Goal: Transaction & Acquisition: Purchase product/service

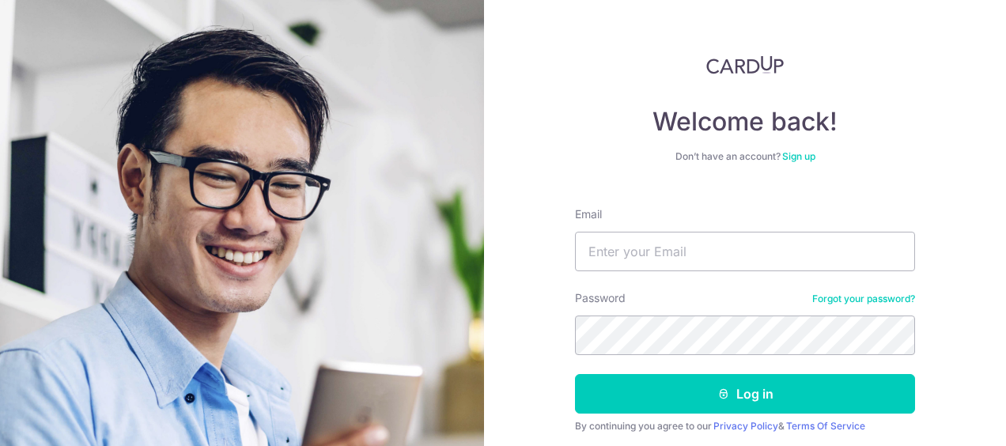
type input "[EMAIL_ADDRESS][DOMAIN_NAME]"
click at [575, 374] on button "Log in" at bounding box center [745, 394] width 340 height 40
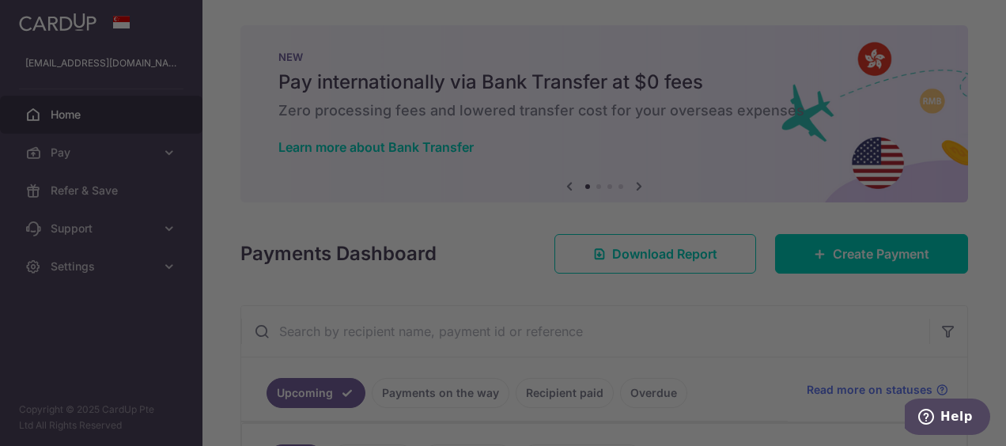
click at [765, 287] on div at bounding box center [508, 225] width 1016 height 451
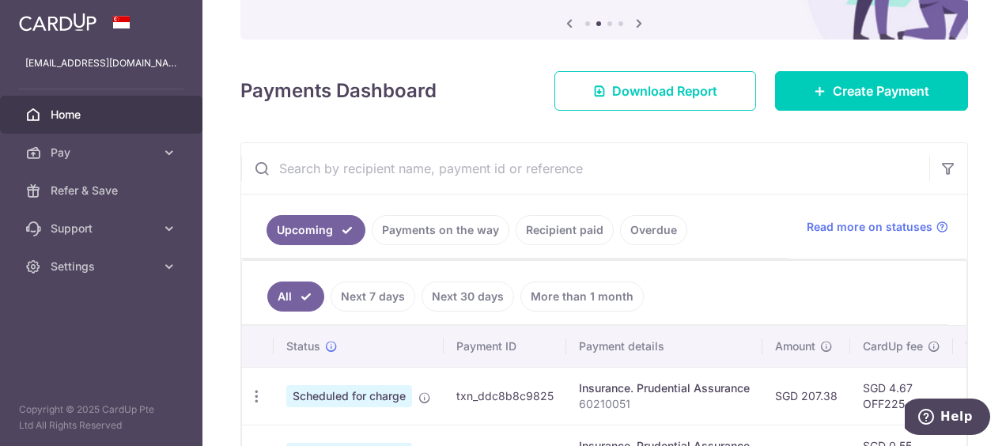
scroll to position [79, 0]
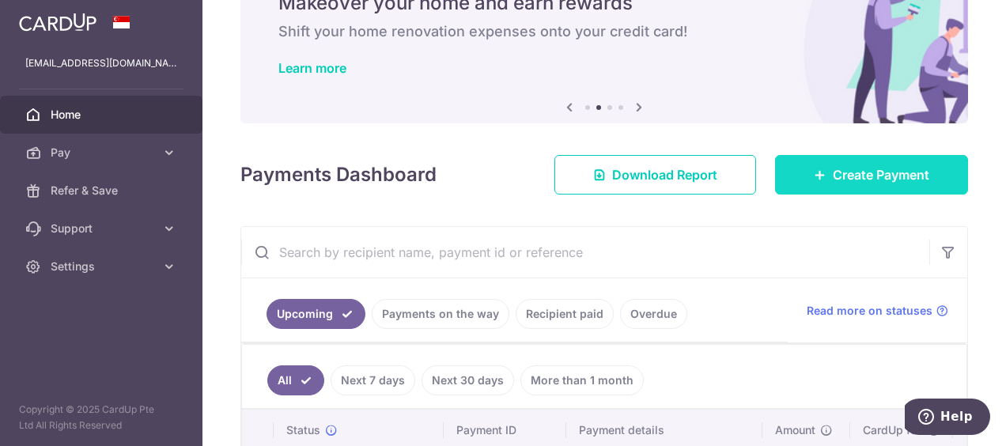
click at [803, 168] on link "Create Payment" at bounding box center [871, 175] width 193 height 40
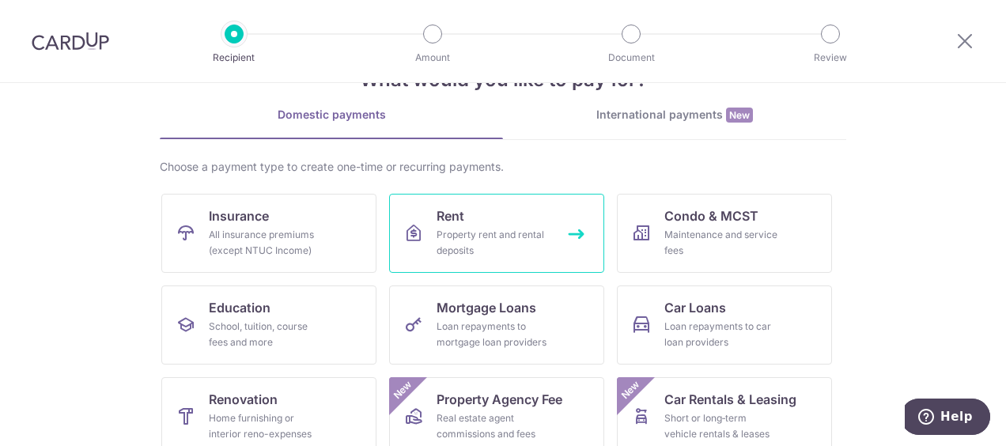
scroll to position [79, 0]
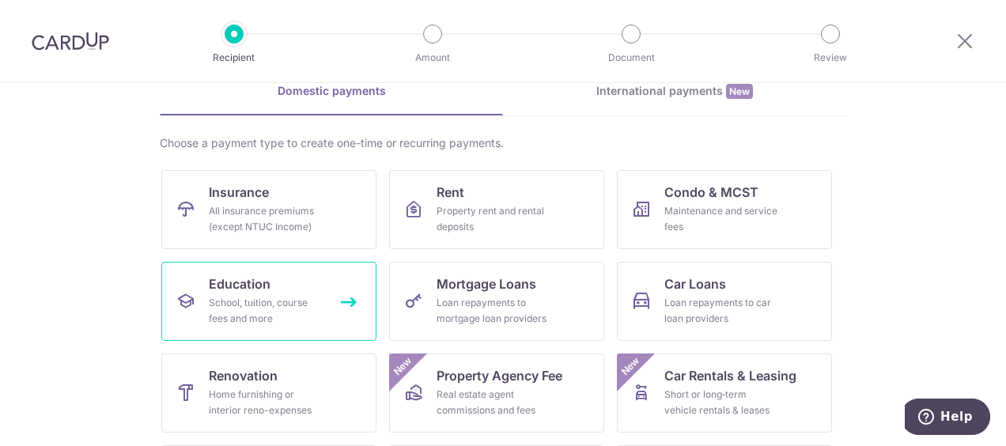
click at [271, 309] on div "School, tuition, course fees and more" at bounding box center [266, 311] width 114 height 32
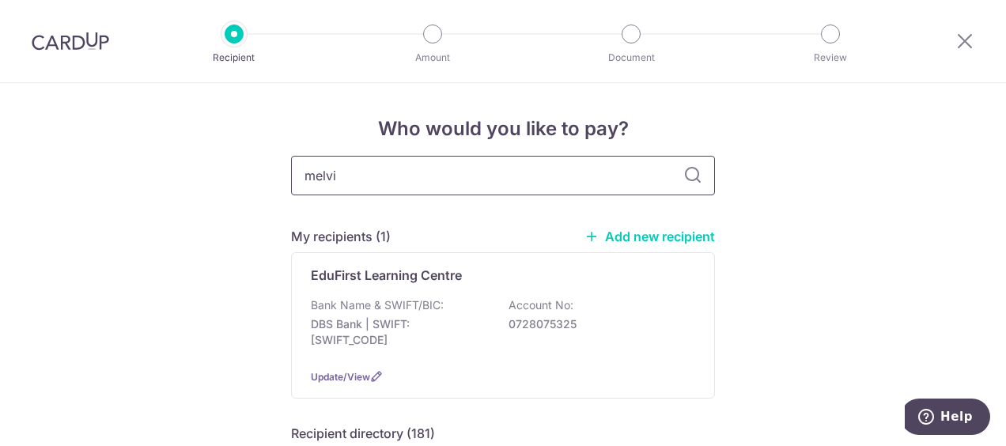
type input "melvis"
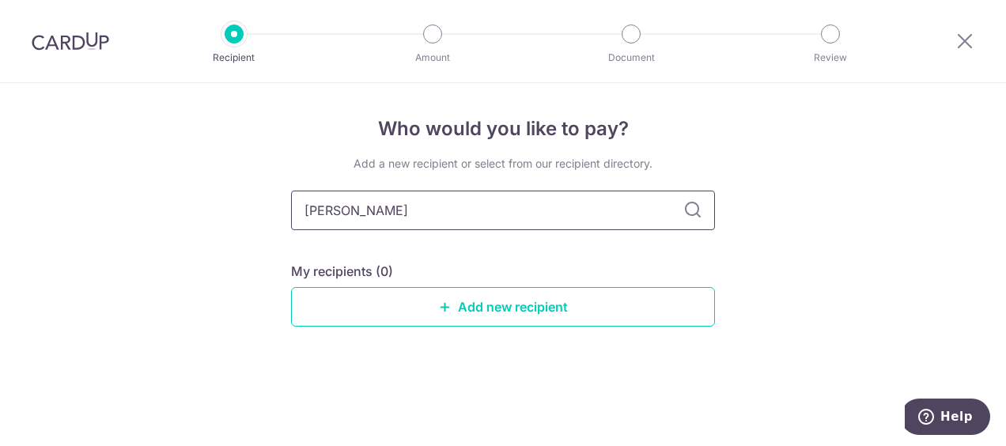
drag, startPoint x: 441, startPoint y: 212, endPoint x: 155, endPoint y: 190, distance: 287.1
click at [157, 190] on div "Who would you like to pay? Add a new recipient or select from our recipient dir…" at bounding box center [503, 264] width 1006 height 363
type input "a"
type input "mavis"
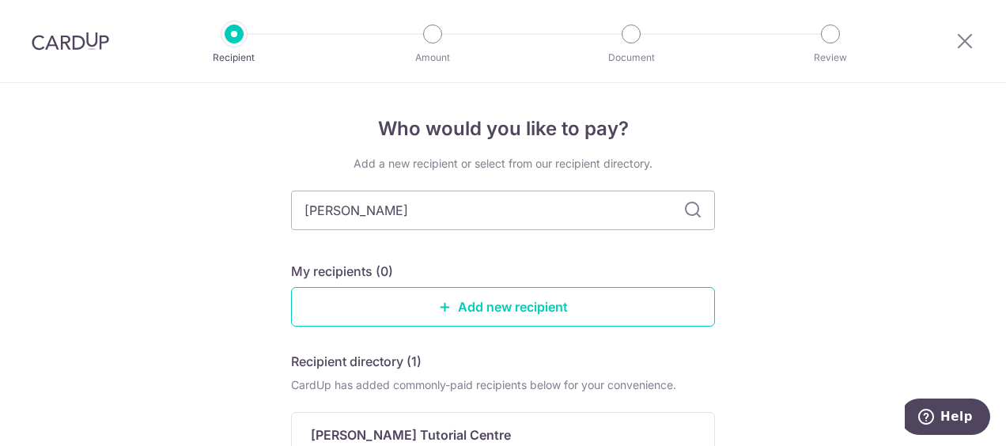
click at [685, 206] on icon at bounding box center [692, 210] width 19 height 19
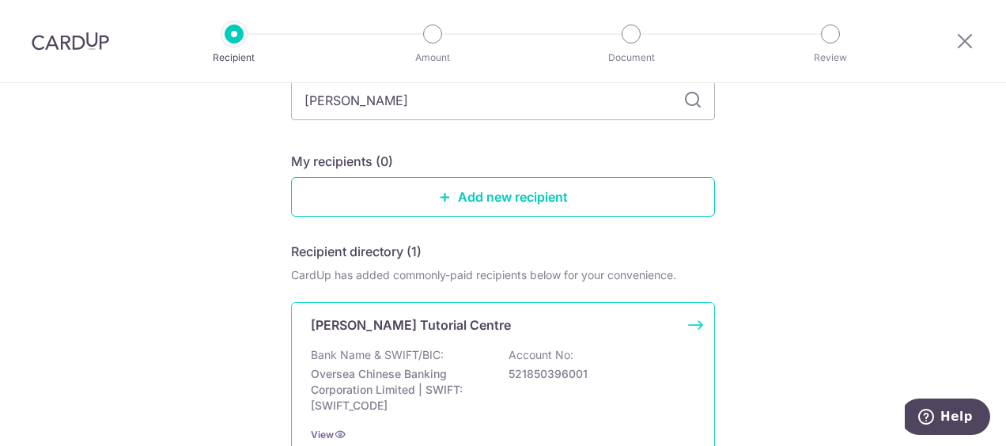
scroll to position [158, 0]
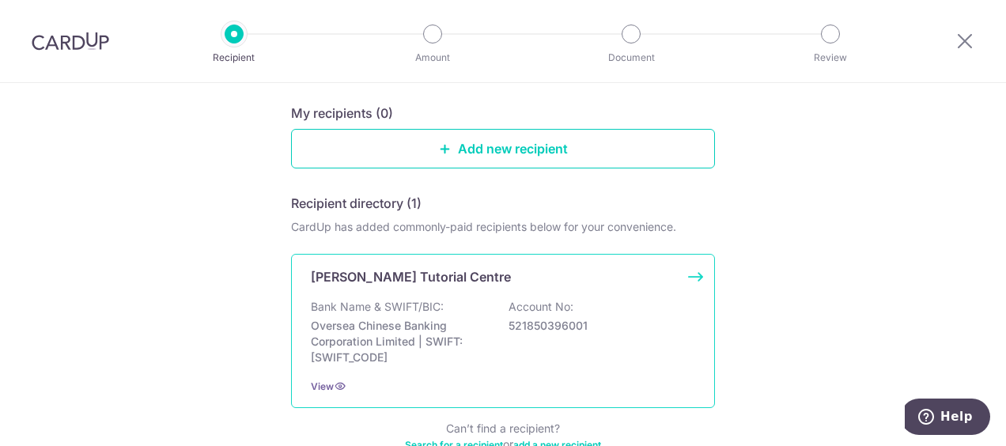
click at [531, 344] on div "Bank Name & SWIFT/BIC: Oversea Chinese Banking Corporation Limited | SWIFT: OCB…" at bounding box center [503, 332] width 384 height 66
